Goal: Transaction & Acquisition: Obtain resource

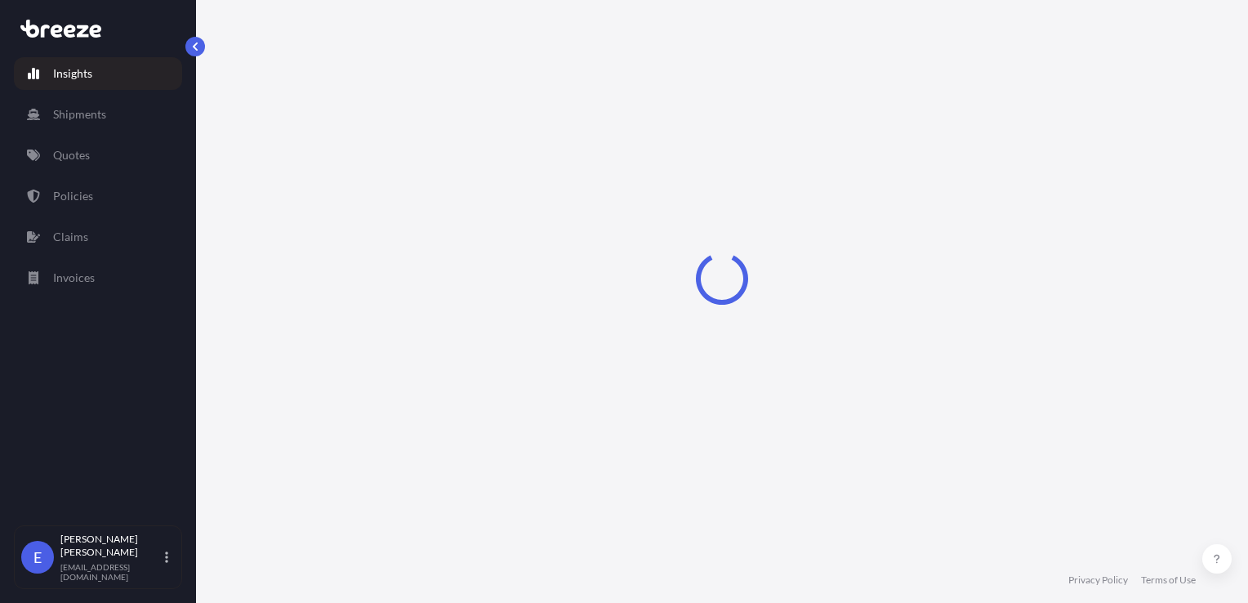
select select "2025"
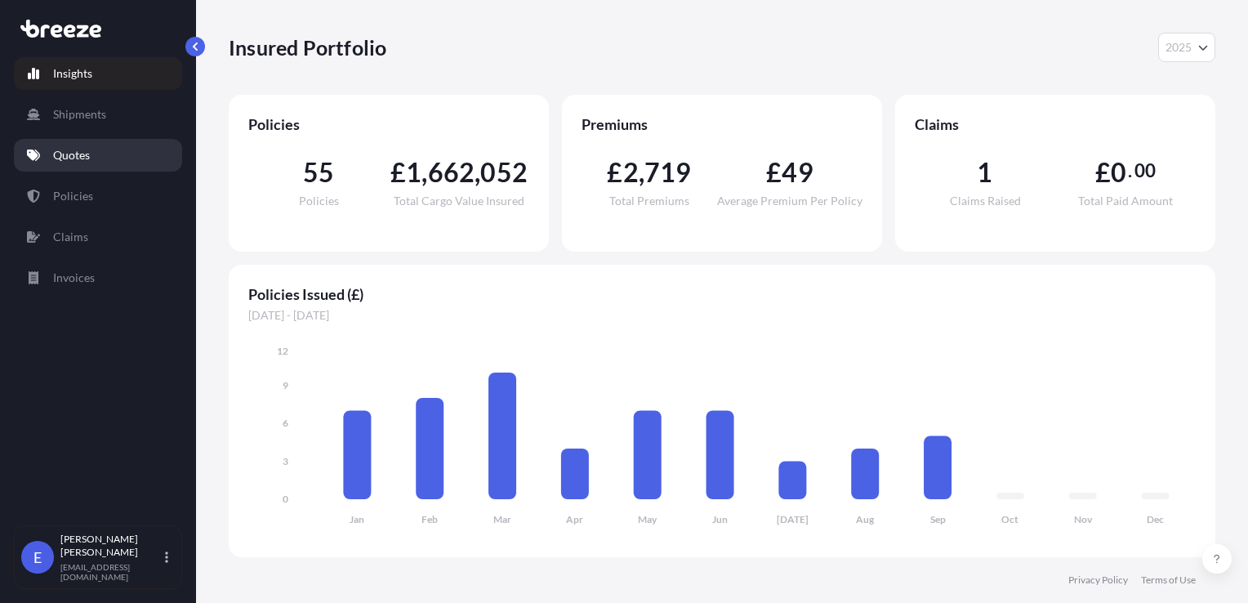
click at [72, 164] on link "Quotes" at bounding box center [98, 155] width 168 height 33
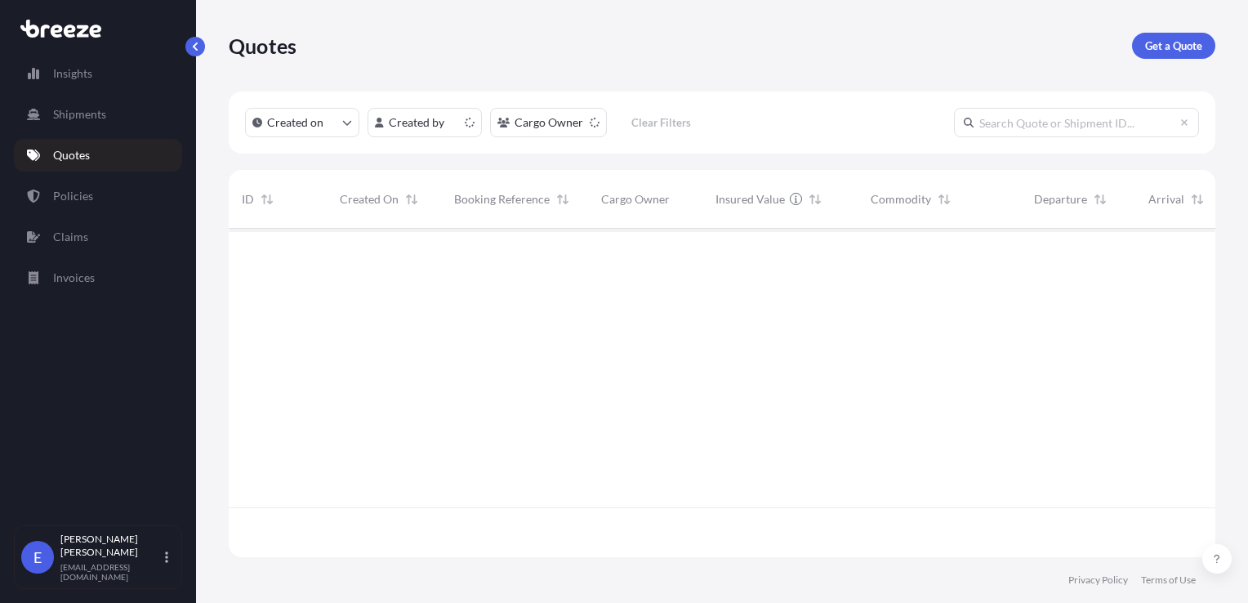
scroll to position [325, 974]
click at [1180, 51] on p "Get a Quote" at bounding box center [1173, 46] width 57 height 16
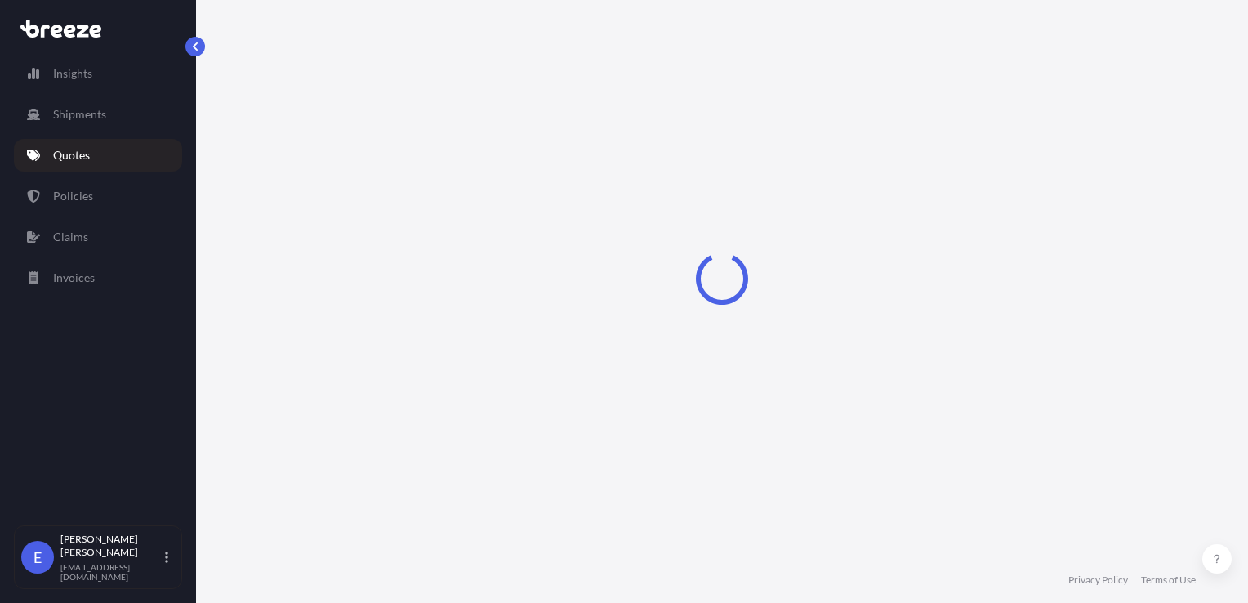
scroll to position [24, 0]
select select "Road"
select select "Sea"
select select "1"
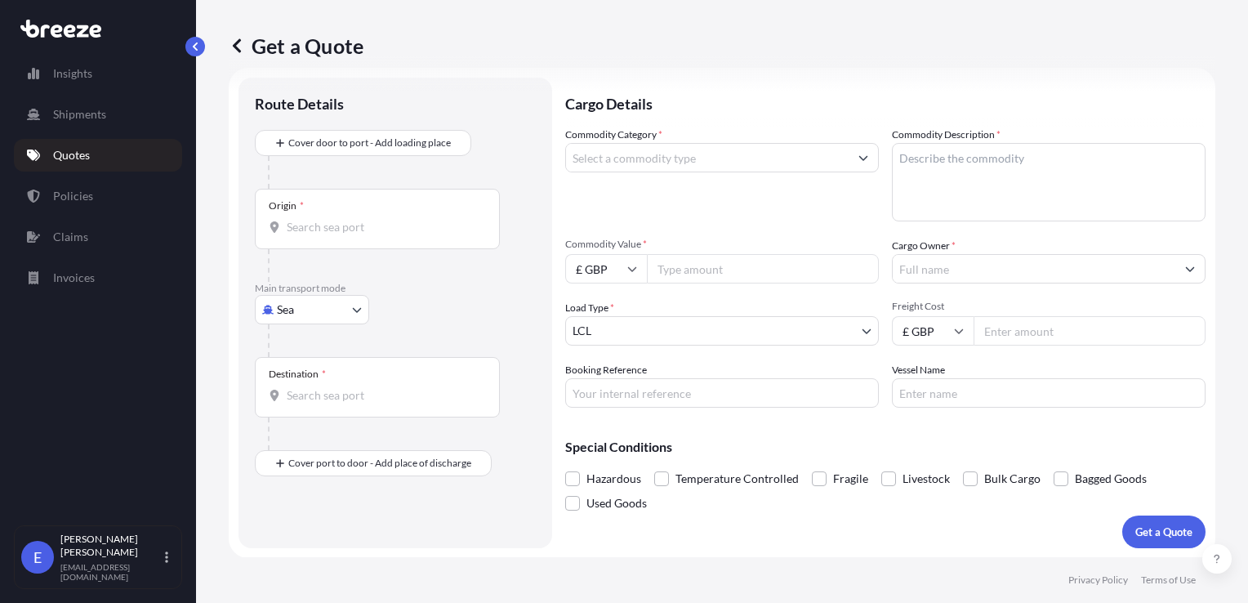
click at [294, 315] on body "Insights Shipments Quotes Policies Claims Invoices E [PERSON_NAME] [EMAIL_ADDRE…" at bounding box center [624, 301] width 1248 height 603
click at [306, 386] on div "Air" at bounding box center [311, 380] width 101 height 29
select select "Air"
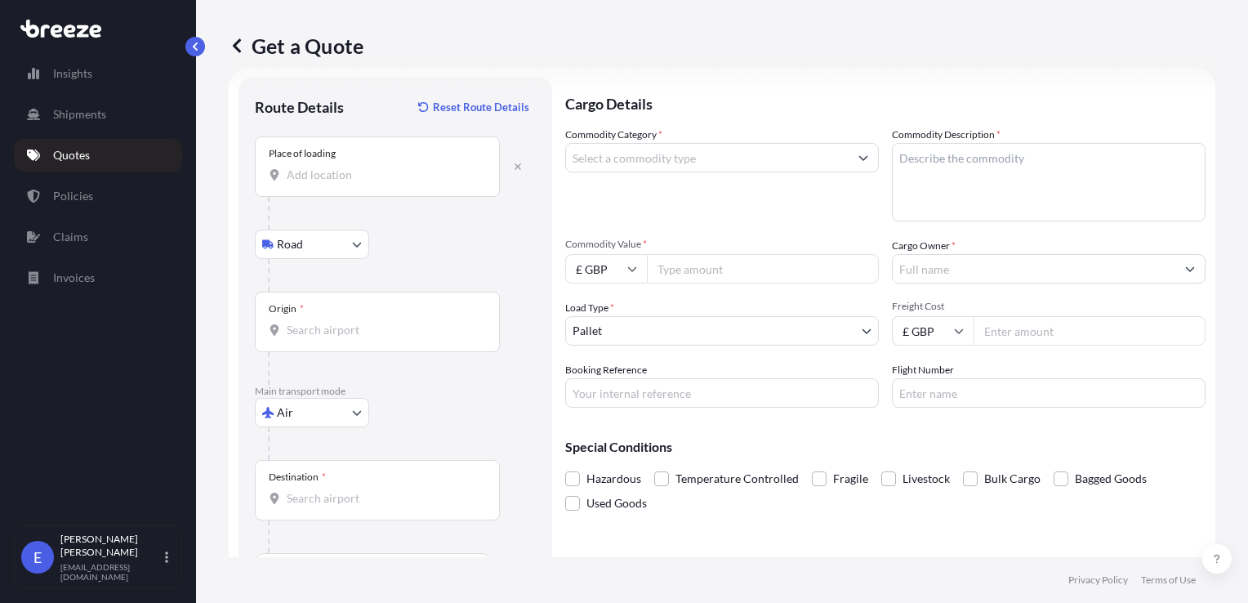
click at [329, 154] on div "Place of loading" at bounding box center [302, 153] width 67 height 13
click at [329, 167] on input "Place of loading" at bounding box center [383, 175] width 193 height 16
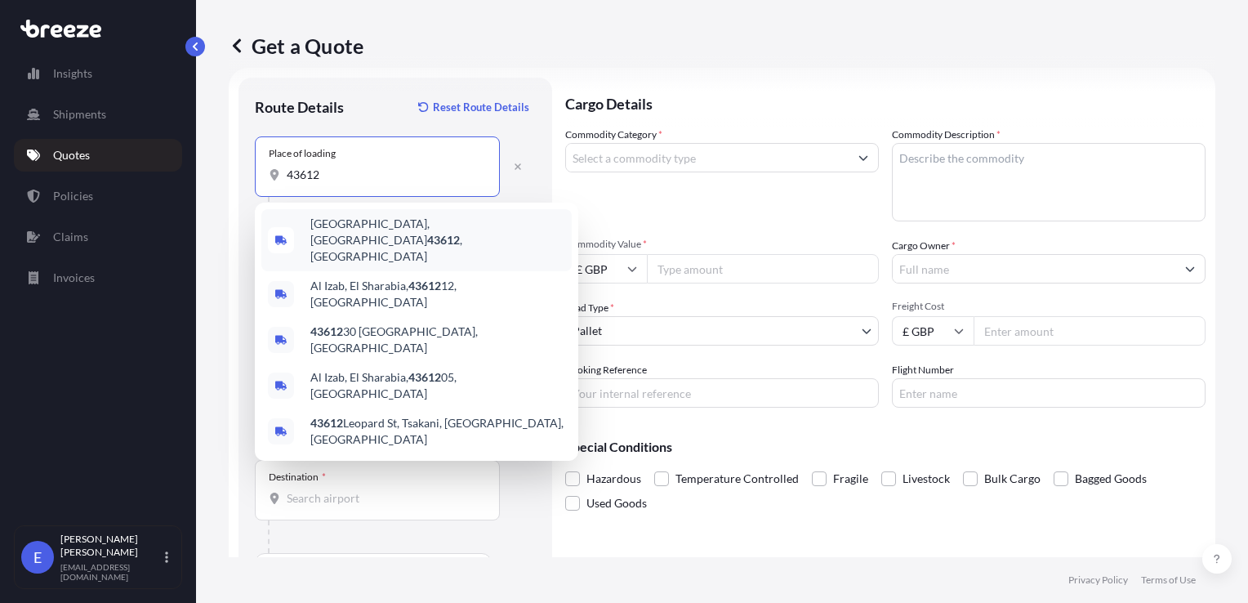
click at [364, 237] on div "[GEOGRAPHIC_DATA], [GEOGRAPHIC_DATA] 43612 , [GEOGRAPHIC_DATA]" at bounding box center [416, 240] width 310 height 62
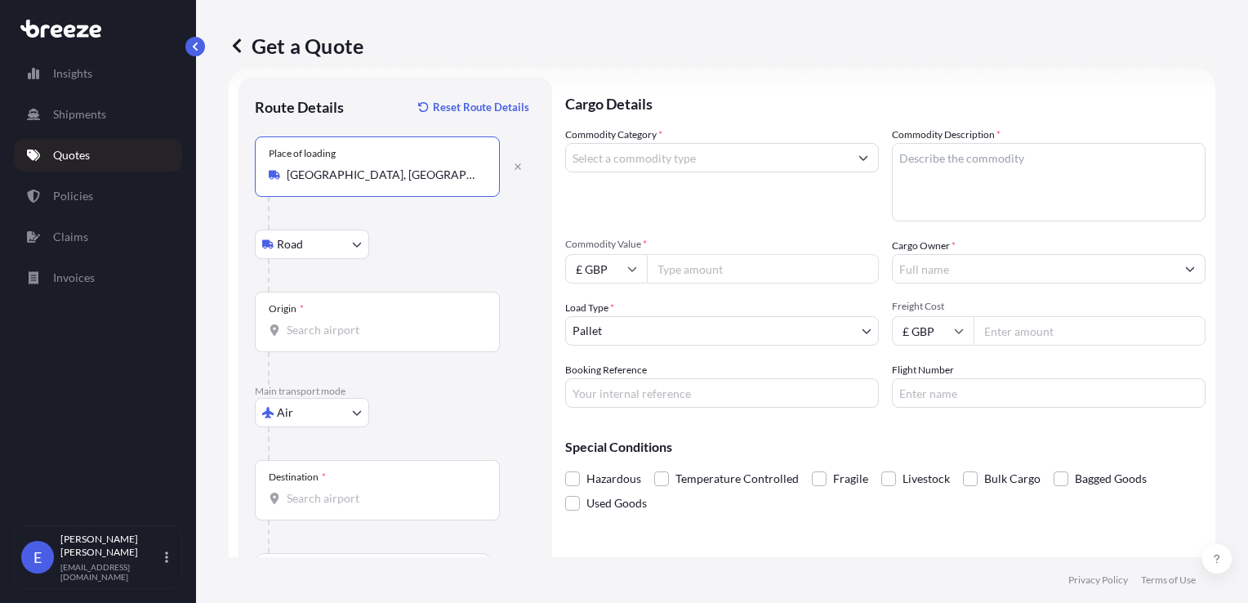
type input "[GEOGRAPHIC_DATA], [GEOGRAPHIC_DATA] 43612, [GEOGRAPHIC_DATA]"
click at [315, 247] on body "5 options available. Insights Shipments Quotes Policies Claims Invoices E [PERS…" at bounding box center [624, 301] width 1248 height 603
click at [304, 309] on div "Origin *" at bounding box center [377, 322] width 245 height 60
click at [304, 322] on input "Origin *" at bounding box center [383, 330] width 193 height 16
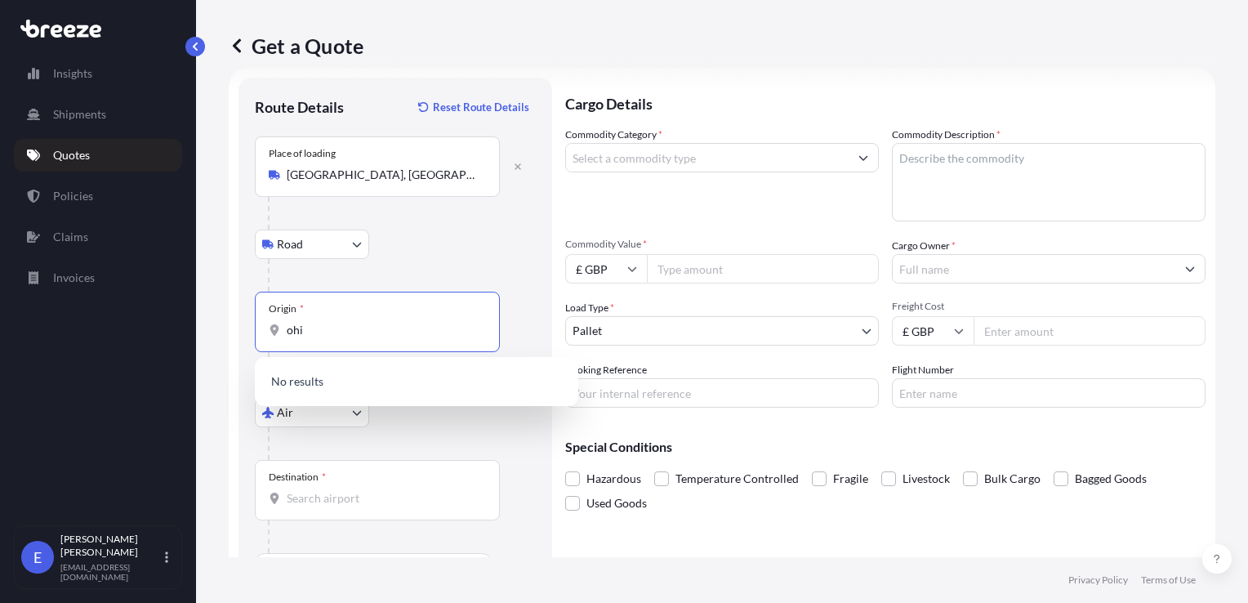
type input "[US_STATE]"
drag, startPoint x: 321, startPoint y: 333, endPoint x: 252, endPoint y: 335, distance: 68.6
click at [252, 335] on div "Route Details Reset Route Details Place of loading [GEOGRAPHIC_DATA] Rail Origi…" at bounding box center [396, 337] width 314 height 518
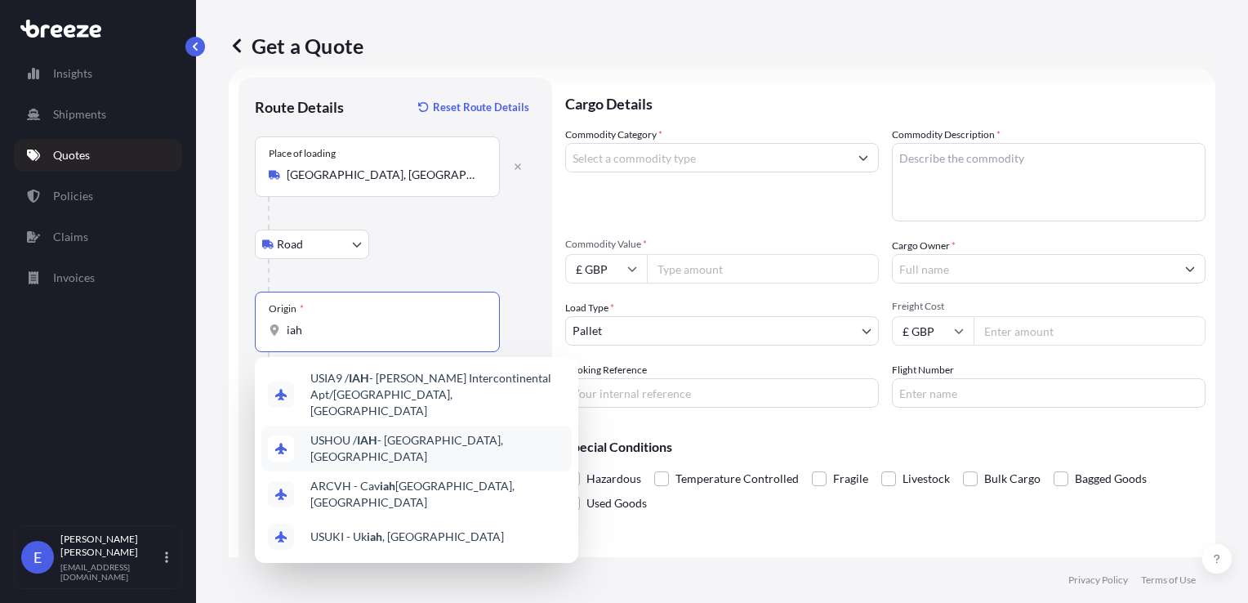
click at [408, 433] on span "USHOU / IAH - [GEOGRAPHIC_DATA], [GEOGRAPHIC_DATA]" at bounding box center [437, 448] width 255 height 33
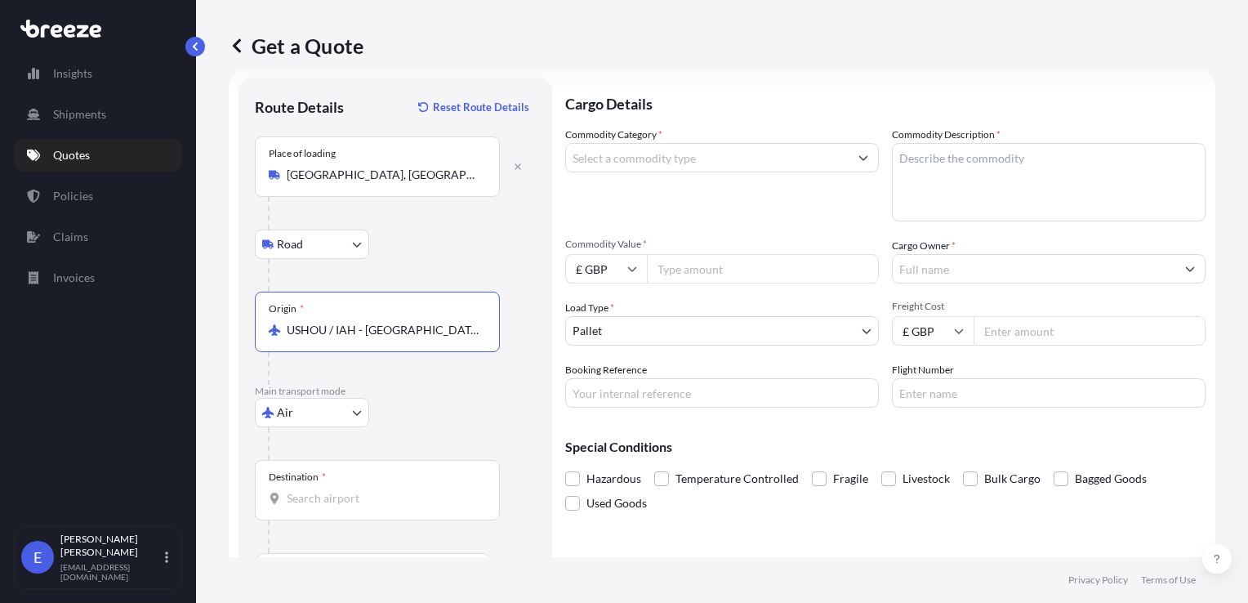
scroll to position [70, 0]
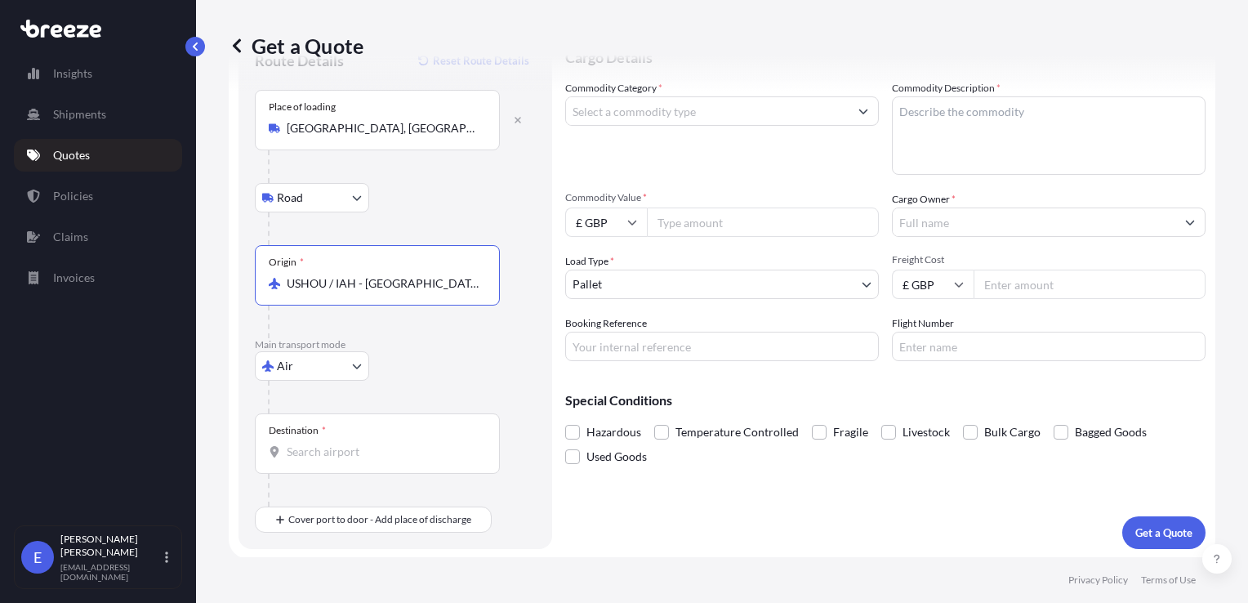
type input "USHOU / IAH - [GEOGRAPHIC_DATA], [GEOGRAPHIC_DATA]"
click at [313, 444] on input "Destination *" at bounding box center [383, 452] width 193 height 16
click at [316, 444] on input "lhr" at bounding box center [383, 452] width 193 height 16
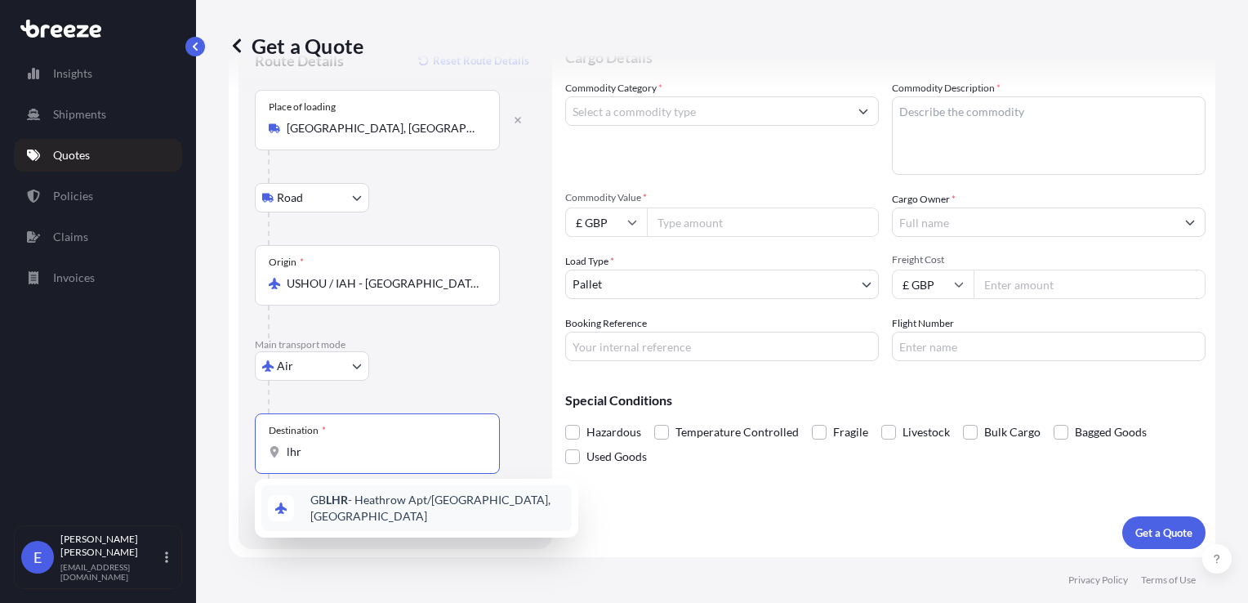
click at [335, 495] on div "GB LHR - Heathrow Apt/[GEOGRAPHIC_DATA], [GEOGRAPHIC_DATA]" at bounding box center [416, 508] width 310 height 46
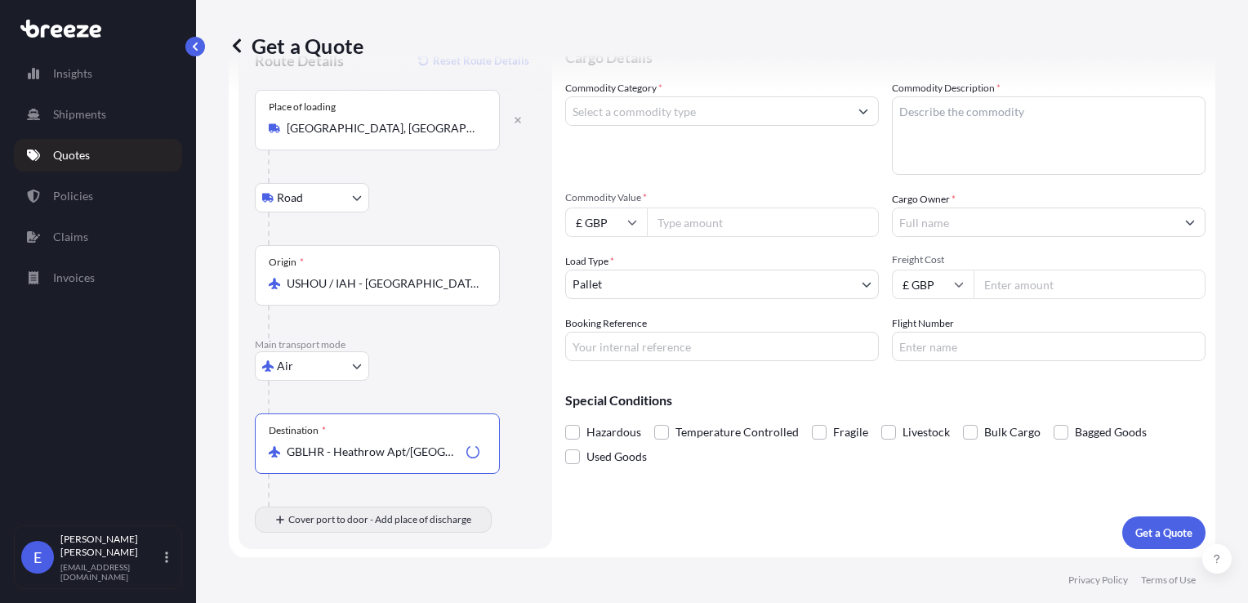
type input "GBLHR - Heathrow Apt/[GEOGRAPHIC_DATA], [GEOGRAPHIC_DATA]"
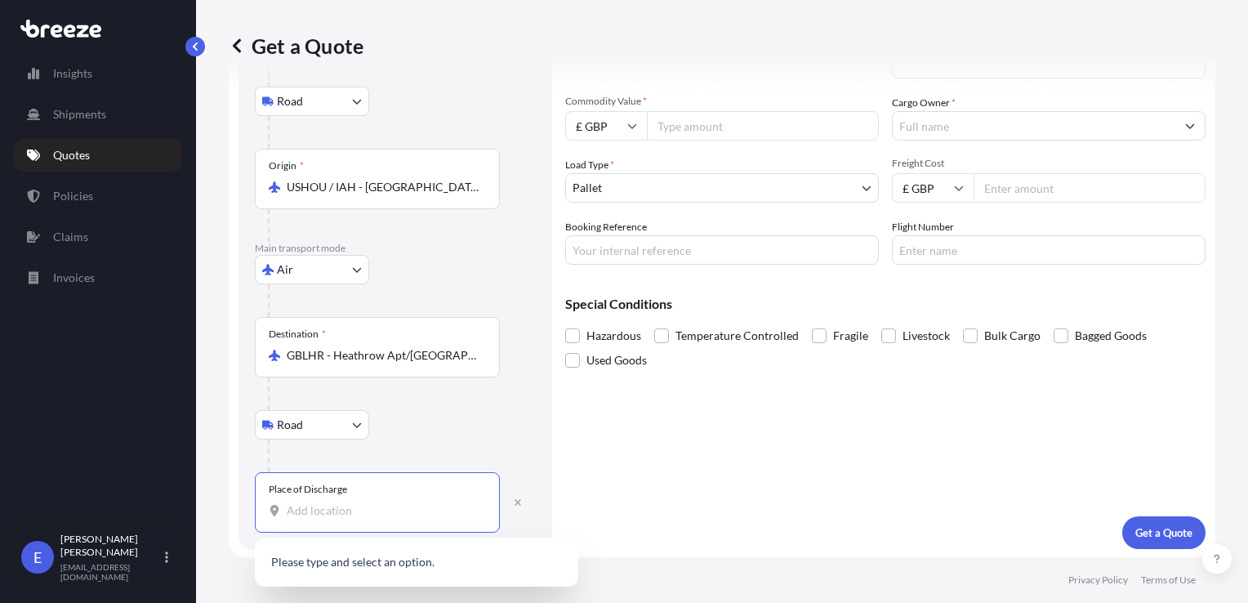
click at [307, 512] on input "Place of Discharge" at bounding box center [383, 510] width 193 height 16
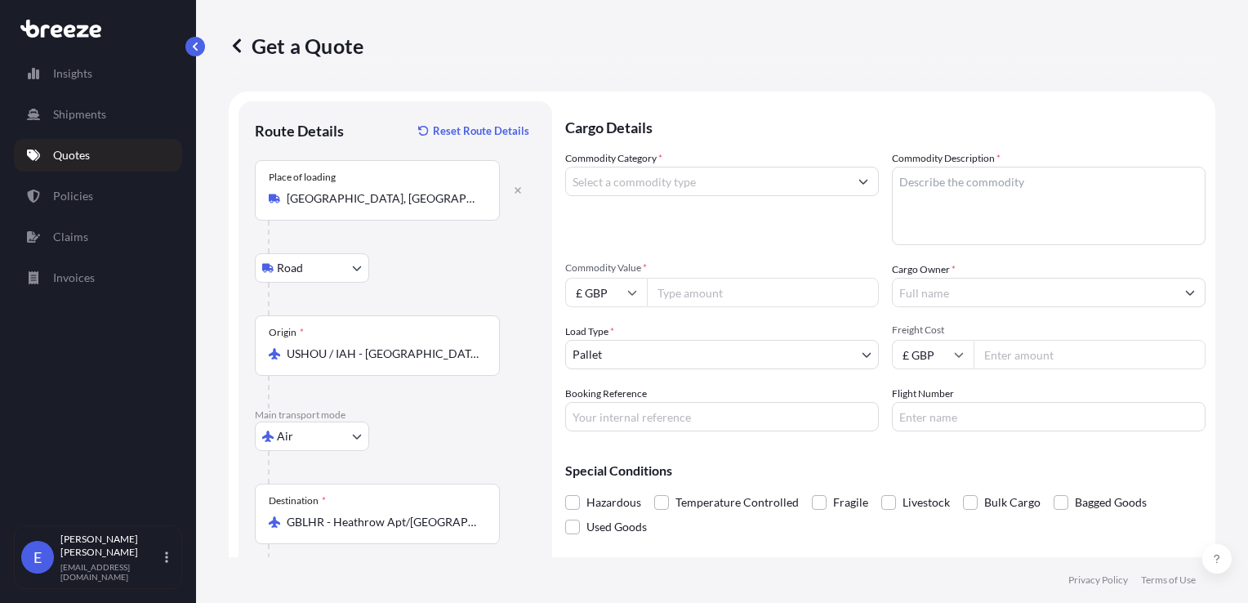
type input "[STREET_ADDRESS]"
click at [650, 169] on input "Commodity Category *" at bounding box center [707, 181] width 283 height 29
type input ","
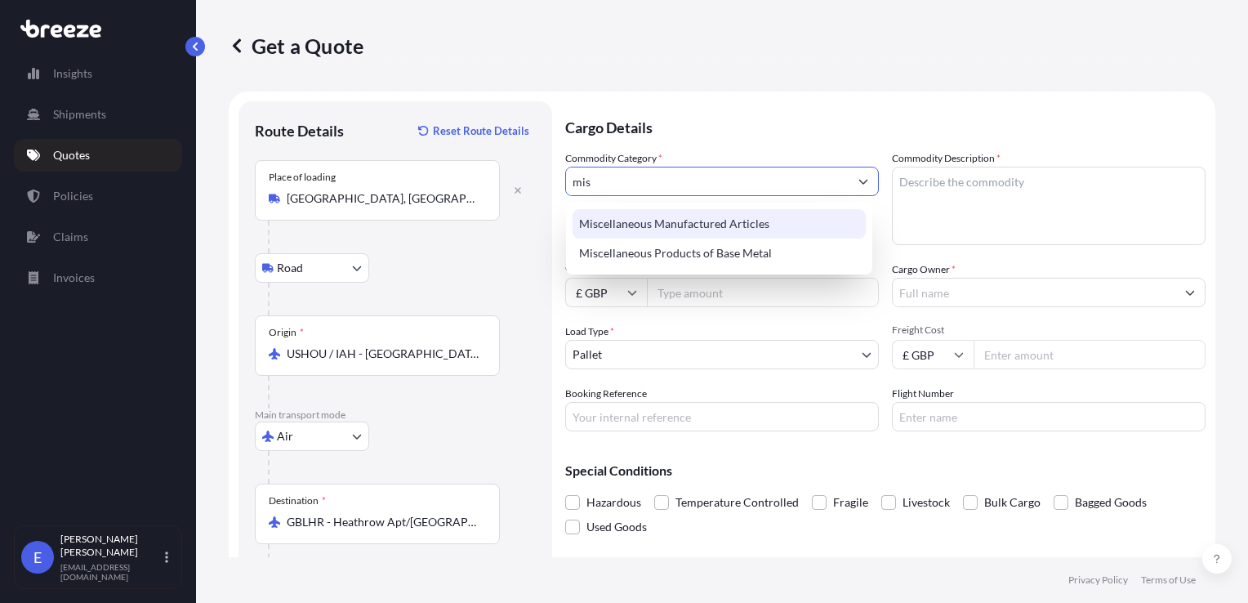
click at [703, 221] on div "Miscellaneous Manufactured Articles" at bounding box center [719, 223] width 293 height 29
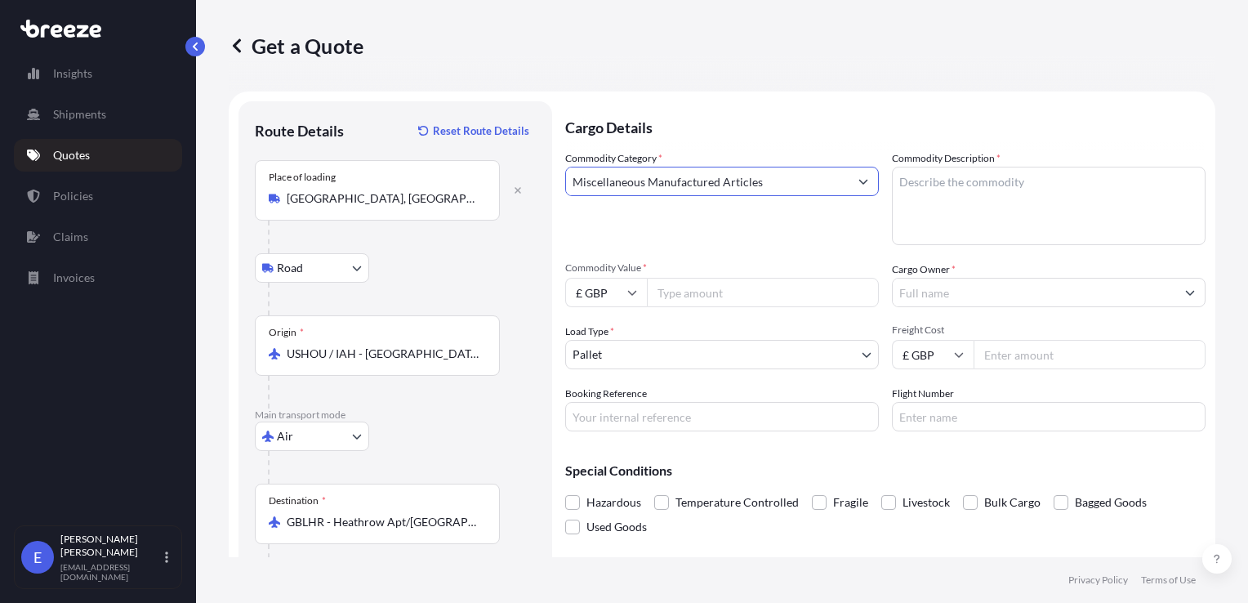
type input "Miscellaneous Manufactured Articles"
click at [693, 288] on input "Commodity Value *" at bounding box center [763, 292] width 232 height 29
click at [691, 295] on input "Commodity Value *" at bounding box center [763, 292] width 232 height 29
type input "497.07"
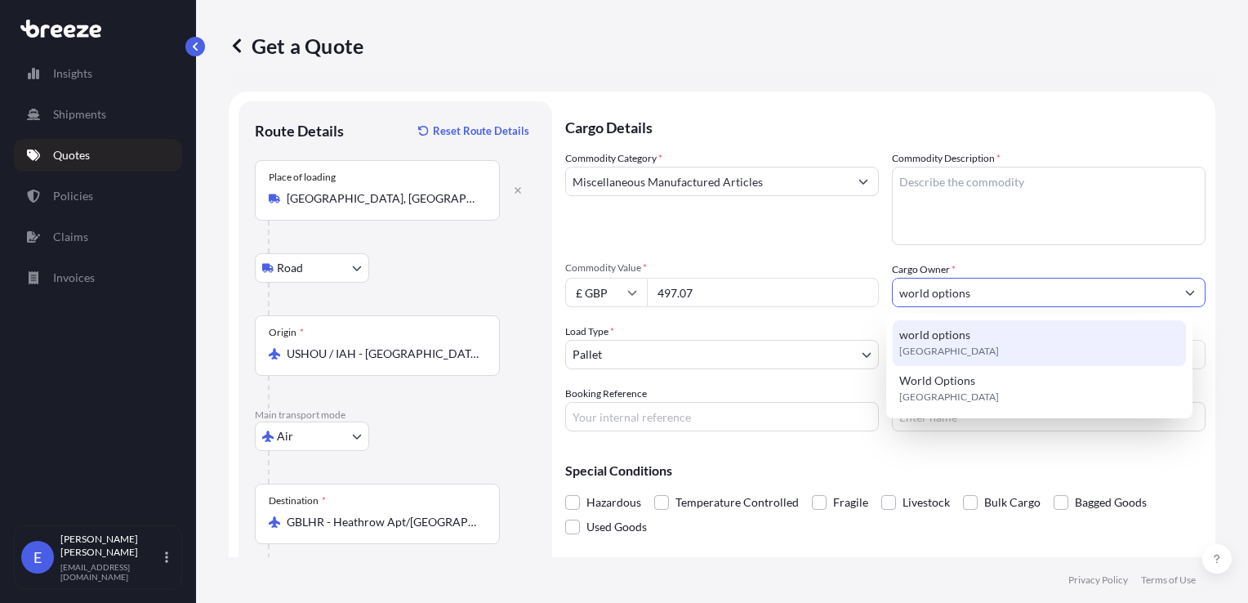
click at [951, 341] on span "world options" at bounding box center [934, 335] width 71 height 16
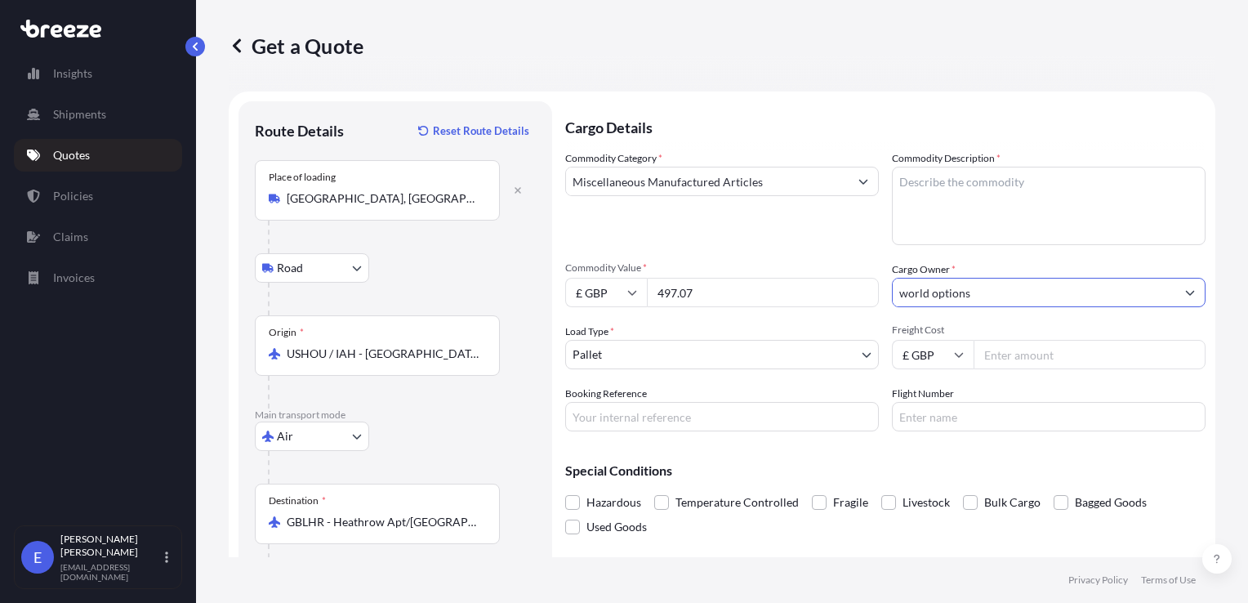
type input "world options"
click at [1029, 358] on input "Freight Cost" at bounding box center [1090, 354] width 232 height 29
type input "25000"
click at [663, 356] on body "2 options available. Insights Shipments Quotes Policies Claims Invoices E [PERS…" at bounding box center [624, 301] width 1248 height 603
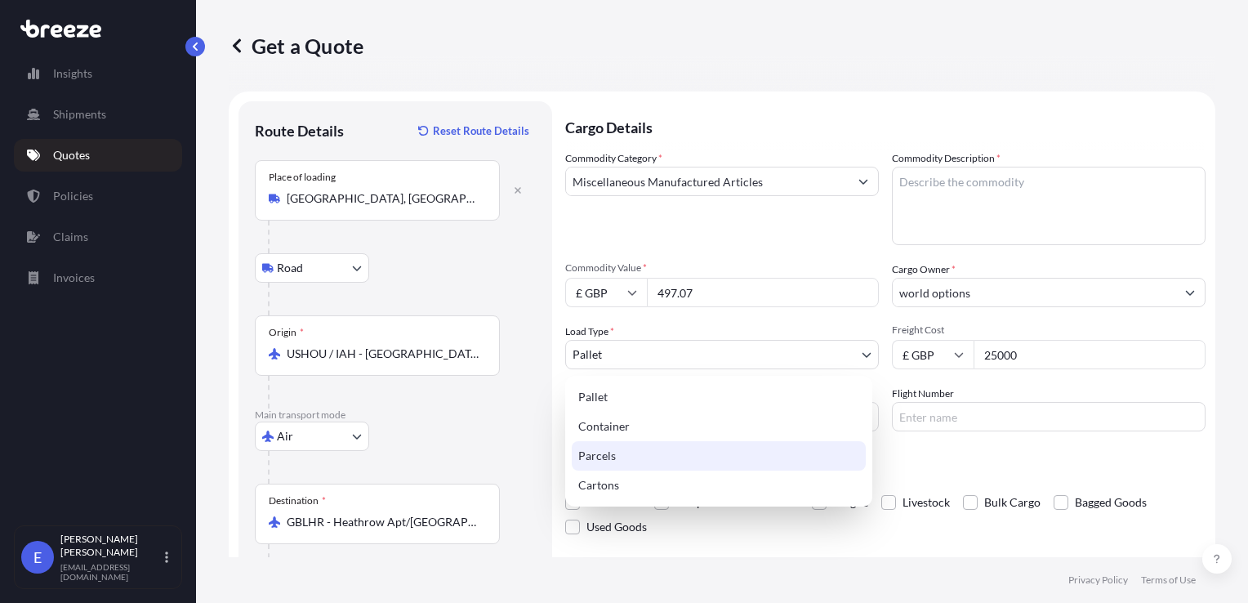
click at [623, 454] on div "Parcels" at bounding box center [719, 455] width 294 height 29
select select "3"
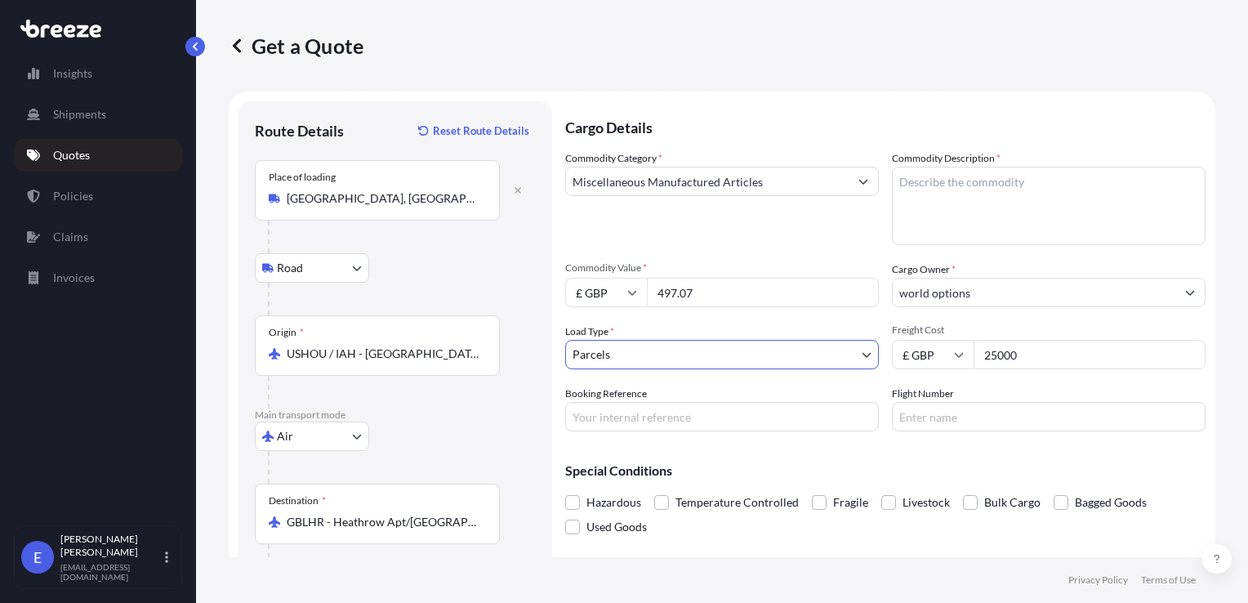
click at [958, 206] on textarea "Commodity Description *" at bounding box center [1049, 206] width 314 height 78
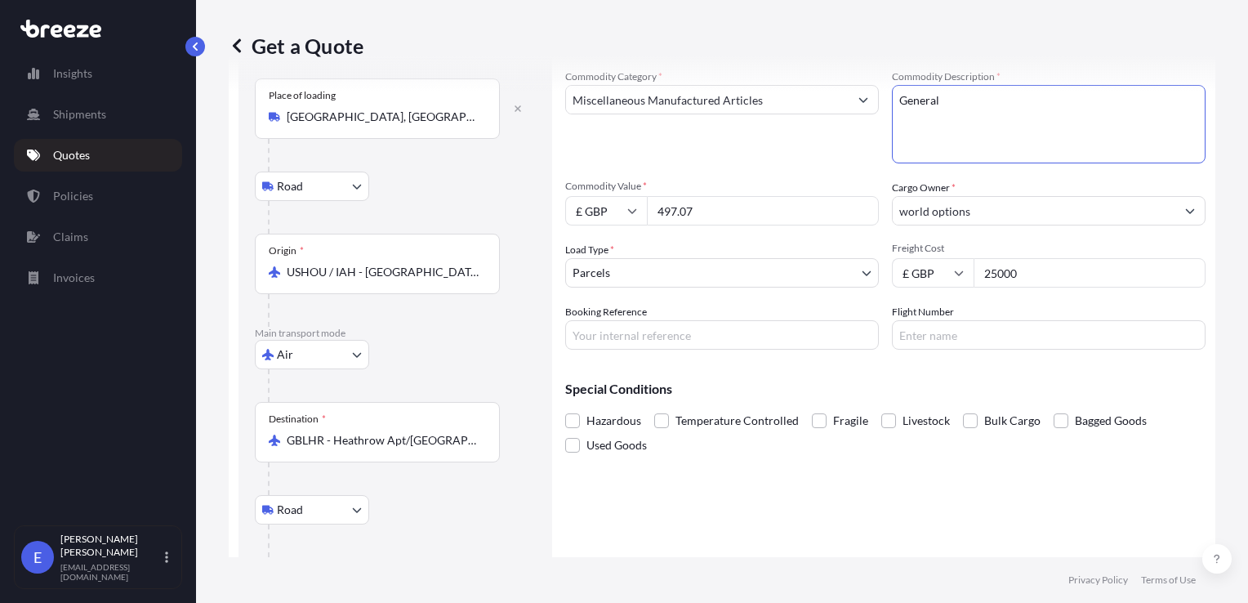
scroll to position [163, 0]
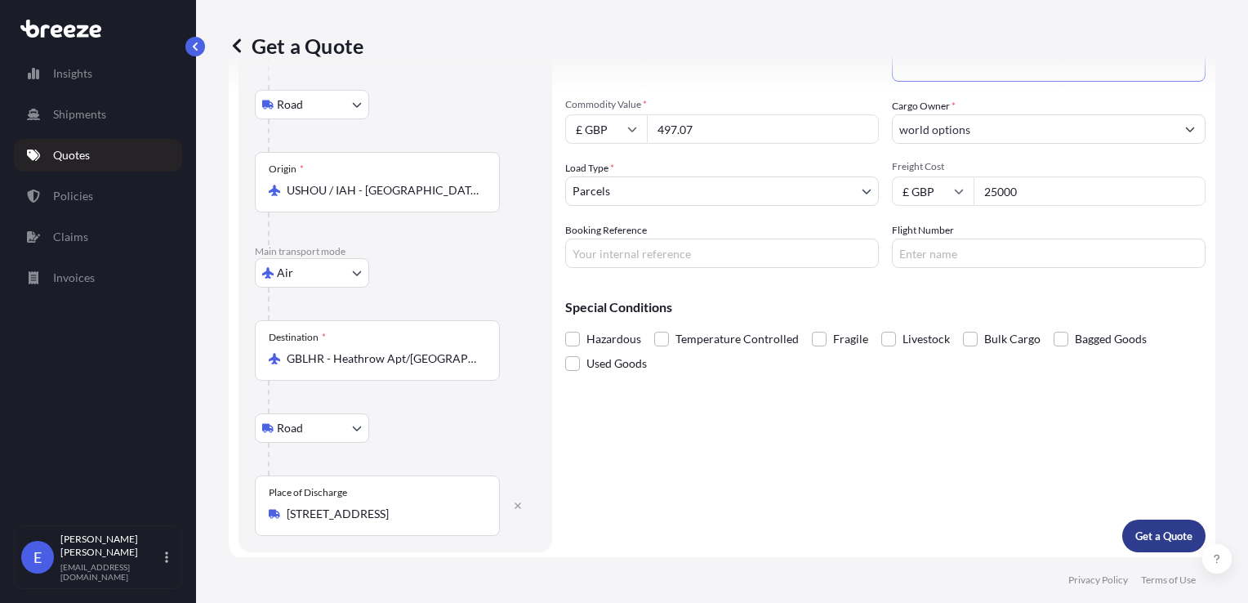
type textarea "General"
click at [1162, 534] on p "Get a Quote" at bounding box center [1164, 536] width 57 height 16
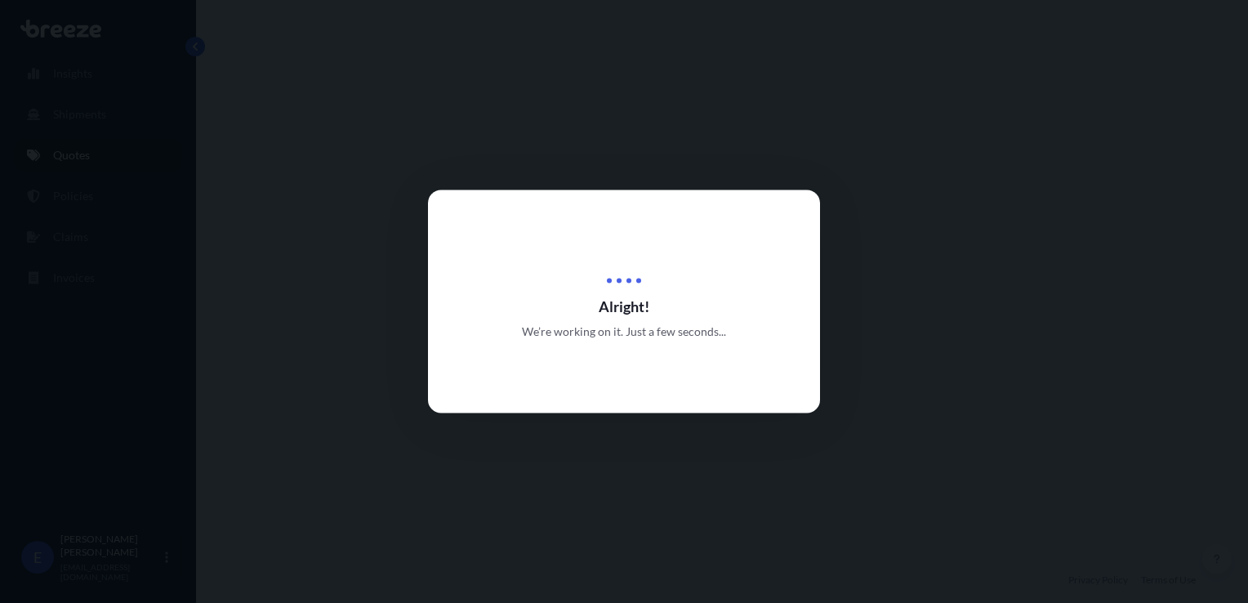
select select "Road"
select select "Air"
select select "Road"
select select "3"
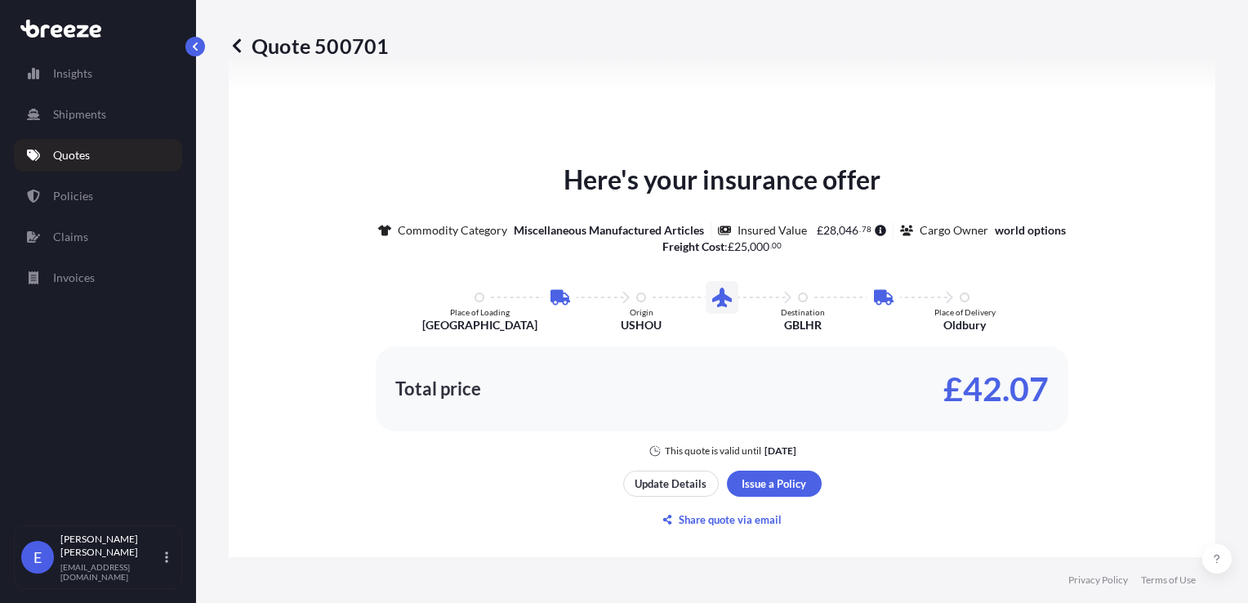
scroll to position [979, 0]
